Goal: Information Seeking & Learning: Learn about a topic

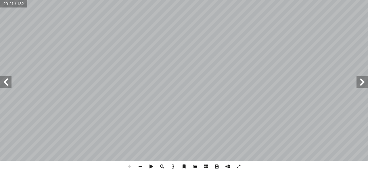
click at [7, 87] on span at bounding box center [5, 81] width 11 height 11
click at [140, 168] on span at bounding box center [140, 166] width 11 height 11
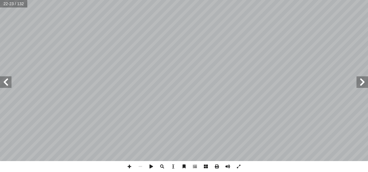
click at [6, 87] on span at bounding box center [5, 81] width 11 height 11
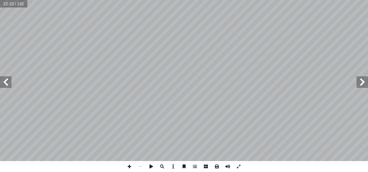
click at [6, 87] on span at bounding box center [5, 81] width 11 height 11
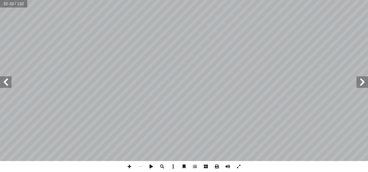
click at [6, 87] on span at bounding box center [5, 81] width 11 height 11
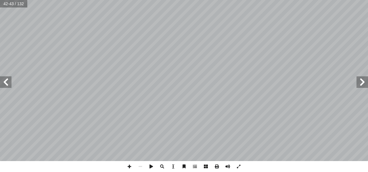
click at [6, 87] on span at bounding box center [5, 81] width 11 height 11
click at [8, 86] on span at bounding box center [5, 81] width 11 height 11
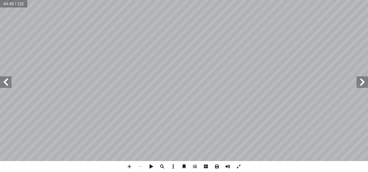
click at [8, 86] on span at bounding box center [5, 81] width 11 height 11
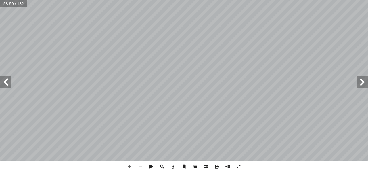
click at [8, 86] on span at bounding box center [5, 81] width 11 height 11
click at [362, 82] on span at bounding box center [361, 81] width 11 height 11
